Goal: Communication & Community: Ask a question

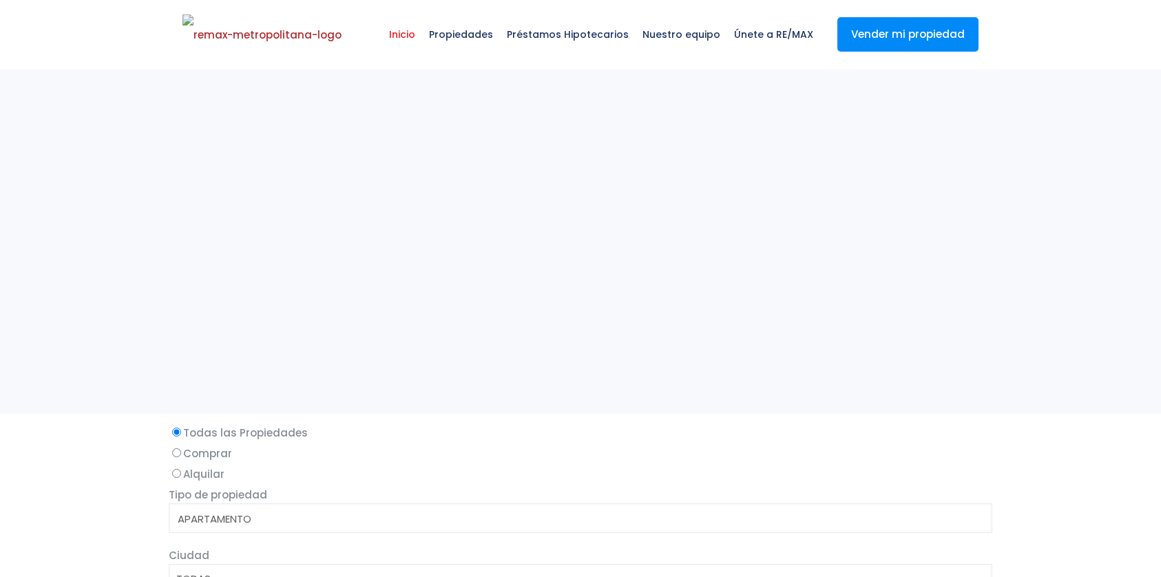
select select
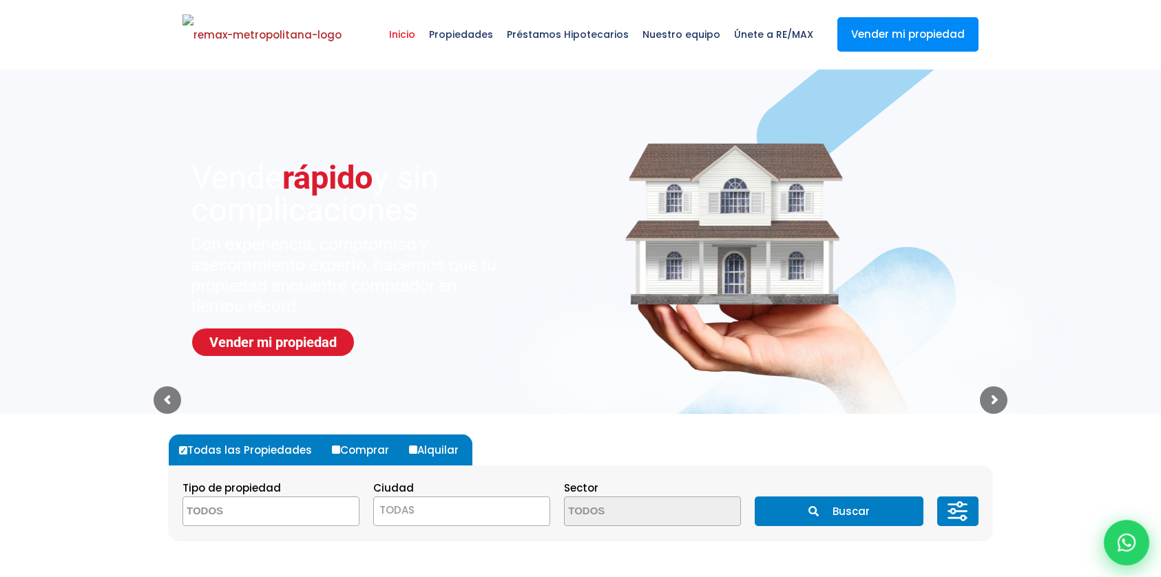
click at [1130, 531] on div at bounding box center [1125, 542] width 45 height 45
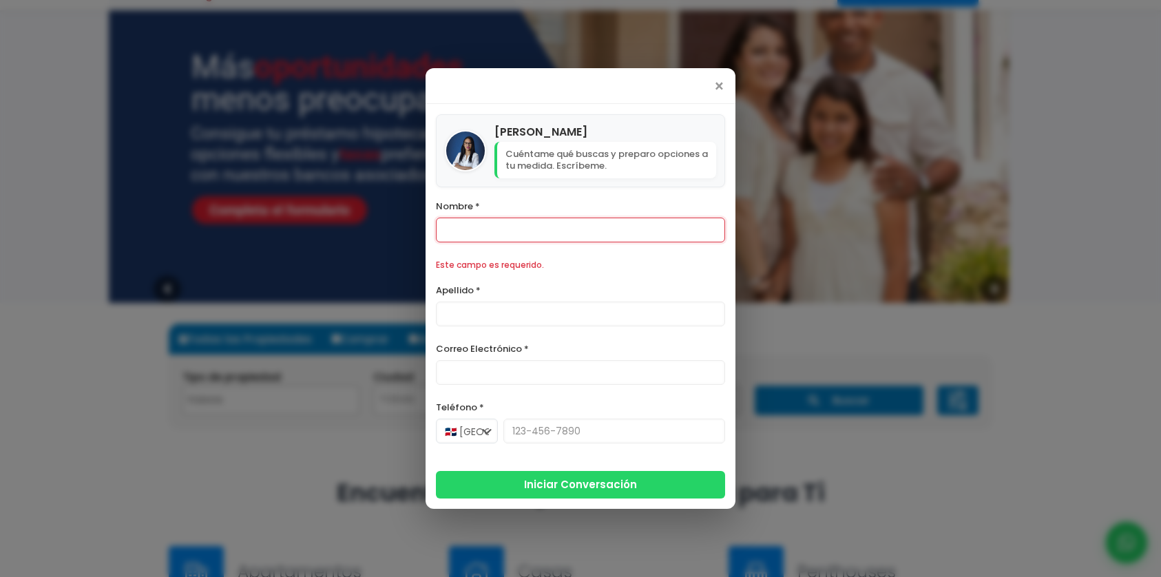
scroll to position [149, 0]
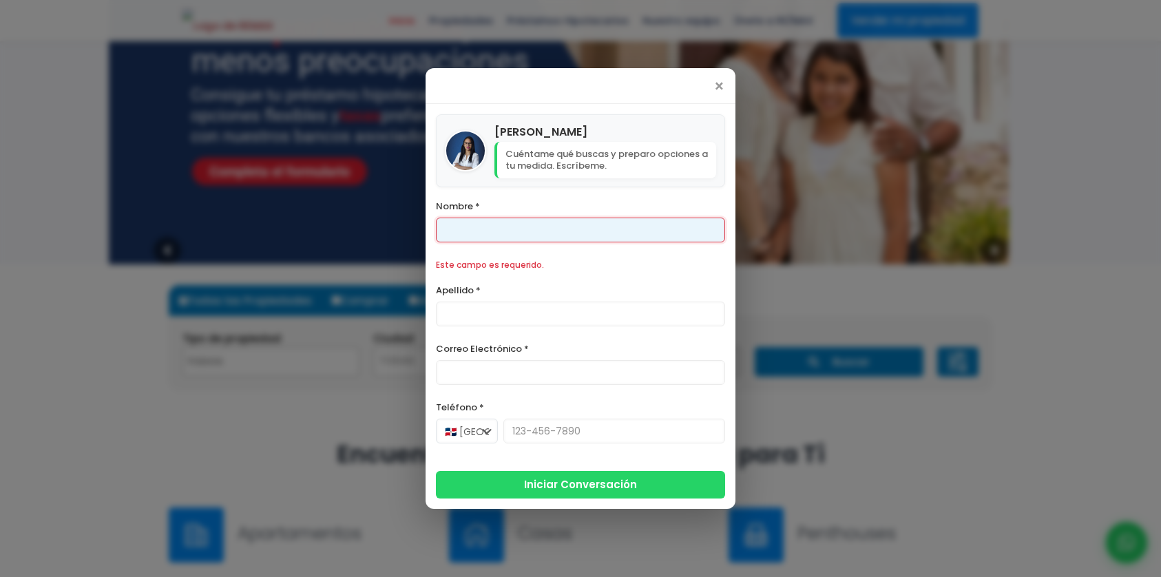
click at [487, 220] on input "Nombre *" at bounding box center [580, 230] width 289 height 25
type input "[PERSON_NAME]"
type input "[PHONE_NUMBER]"
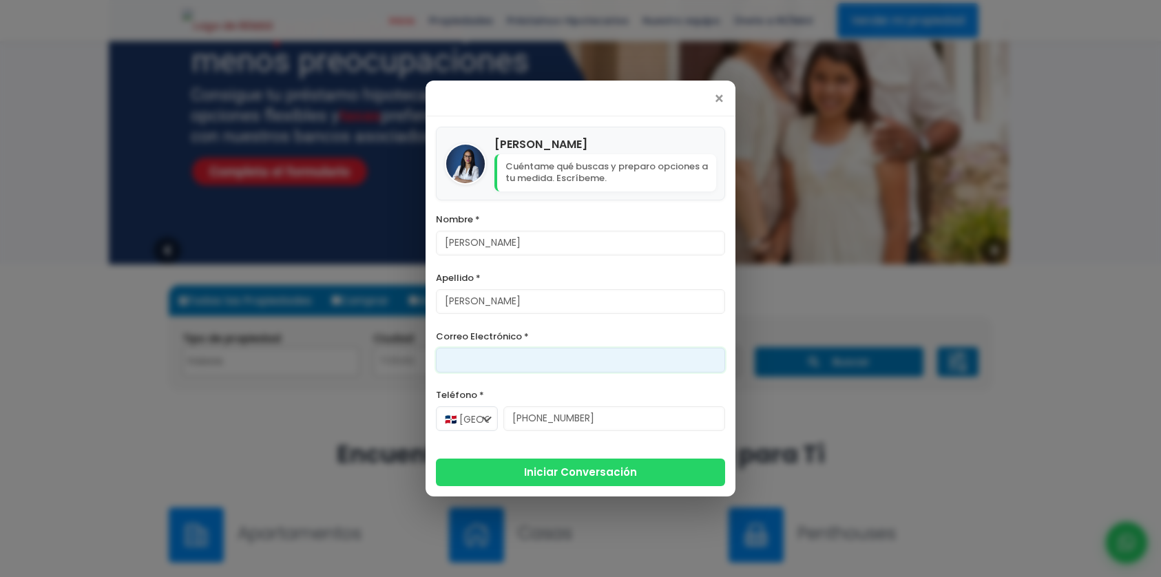
click at [489, 357] on input "Correo Electrónico *" at bounding box center [580, 360] width 289 height 25
click at [477, 361] on input "franklin@version.do" at bounding box center [580, 360] width 289 height 25
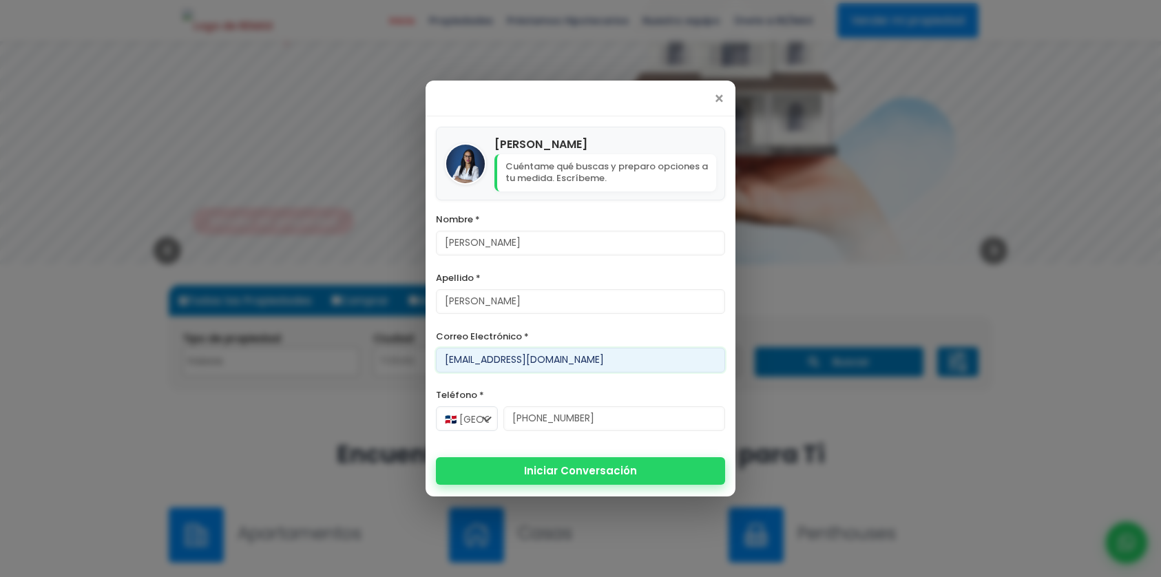
type input "[EMAIL_ADDRESS][DOMAIN_NAME]"
click at [547, 480] on button "Iniciar Conversación" at bounding box center [580, 471] width 289 height 28
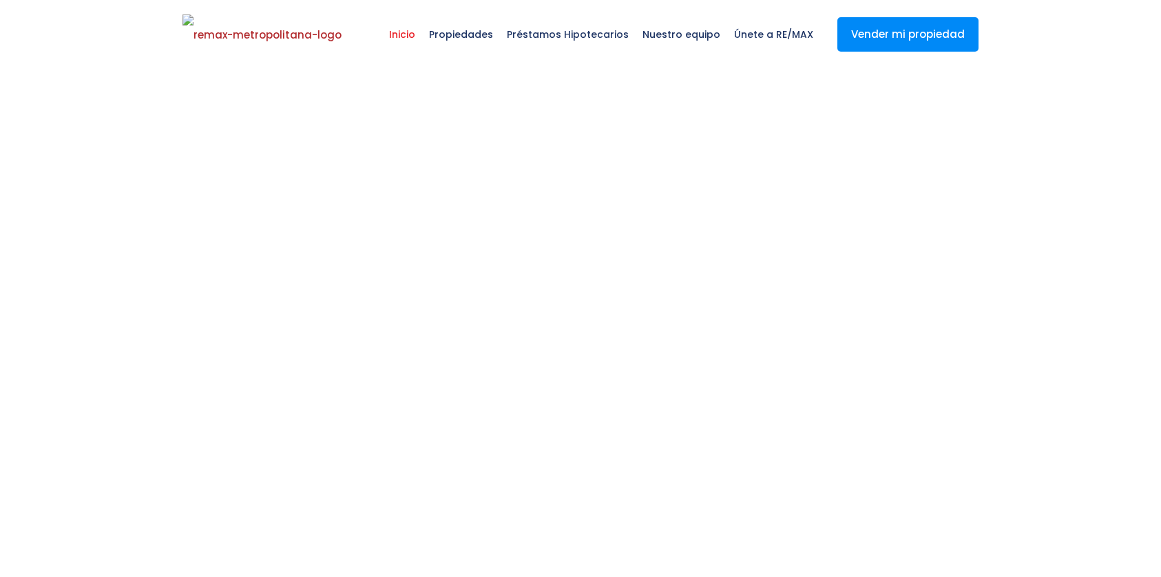
select select
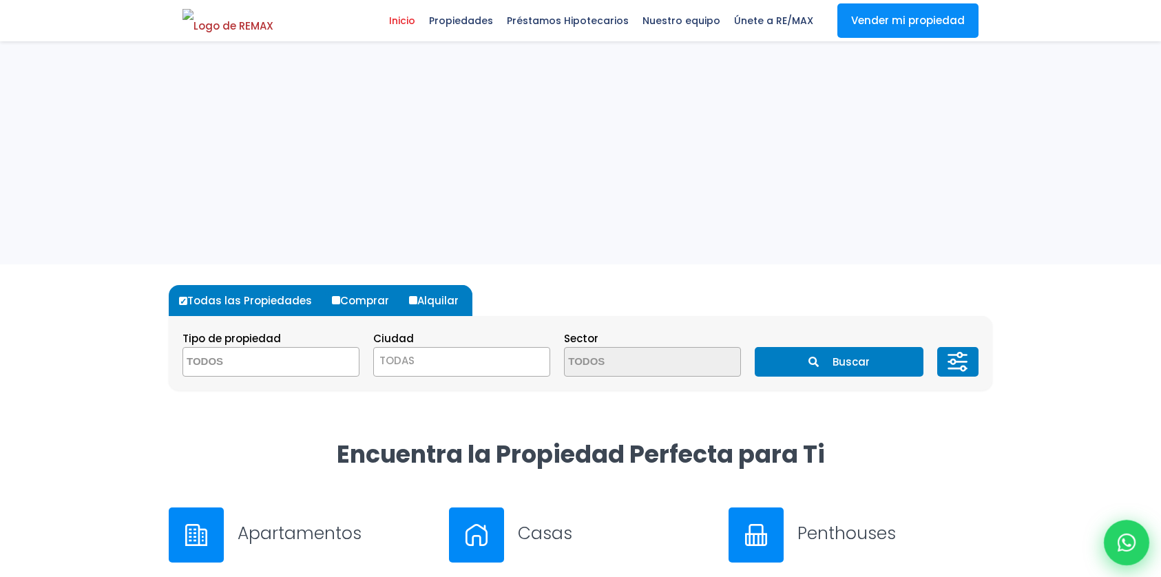
click at [1129, 544] on icon at bounding box center [1126, 542] width 18 height 18
type input "[PERSON_NAME]"
type input "[EMAIL_ADDRESS][DOMAIN_NAME]"
type input "[PHONE_NUMBER]"
